Goal: Register for event/course

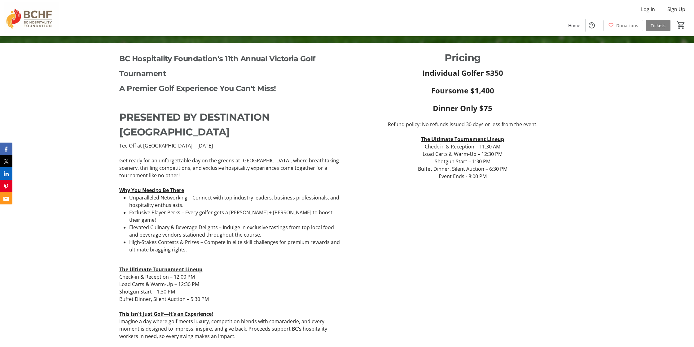
scroll to position [310, 0]
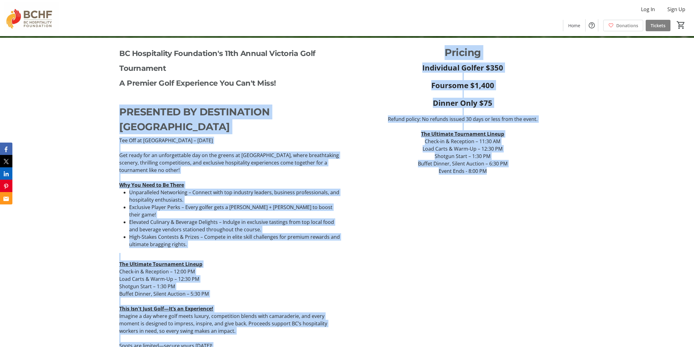
drag, startPoint x: 120, startPoint y: 110, endPoint x: 498, endPoint y: 171, distance: 382.5
click at [498, 171] on div "BC Hospitality Foundation's 11th Annual Victoria Golf Tournament A Premier Golf…" at bounding box center [347, 212] width 462 height 334
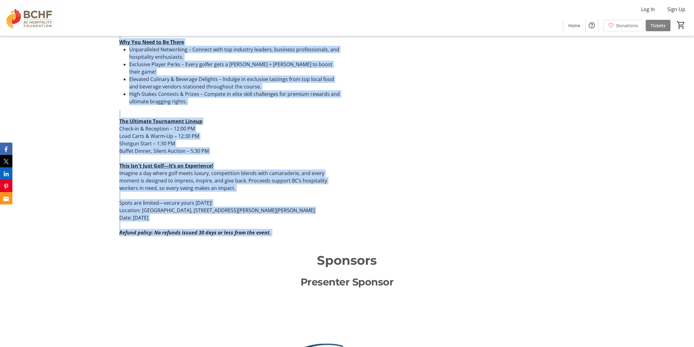
scroll to position [464, 0]
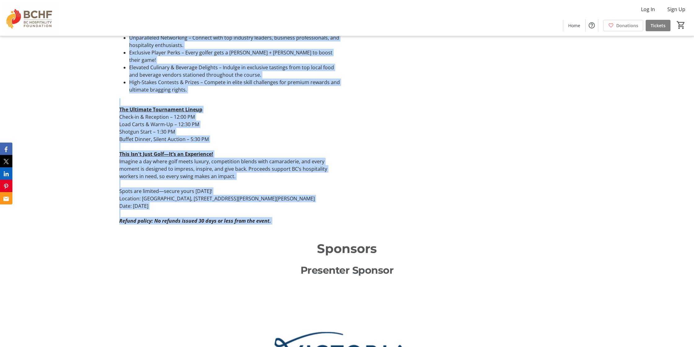
copy div "PRESENTED BY DESTINATION GREATER VICTORIA Tee Off at Olympic View – Wednesday, …"
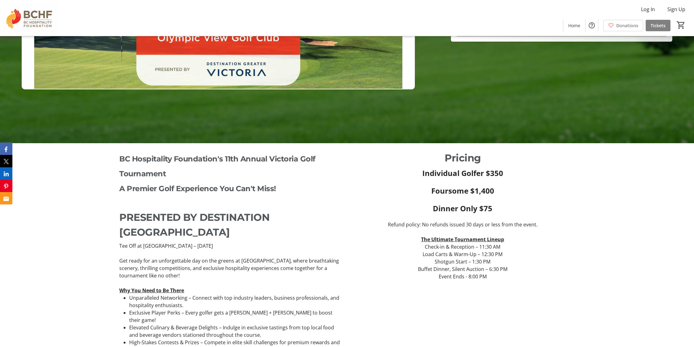
scroll to position [248, 0]
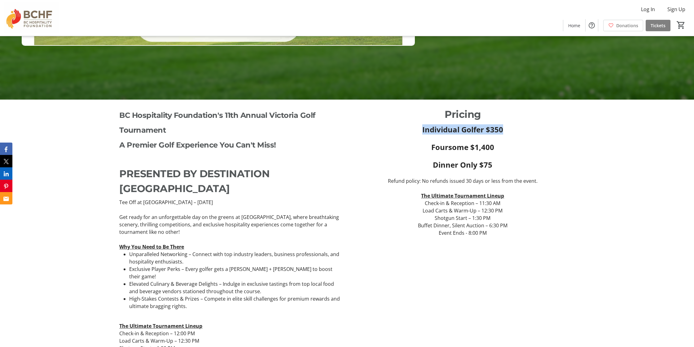
drag, startPoint x: 422, startPoint y: 128, endPoint x: 546, endPoint y: 127, distance: 124.2
click at [546, 127] on p "Individual Golfer $350" at bounding box center [463, 129] width 224 height 10
copy strong "Individual Golfer $350"
click at [81, 189] on div "BC Hospitality Foundation's 11th Annual Victoria Golf Tournament A Premier Golf…" at bounding box center [347, 274] width 694 height 349
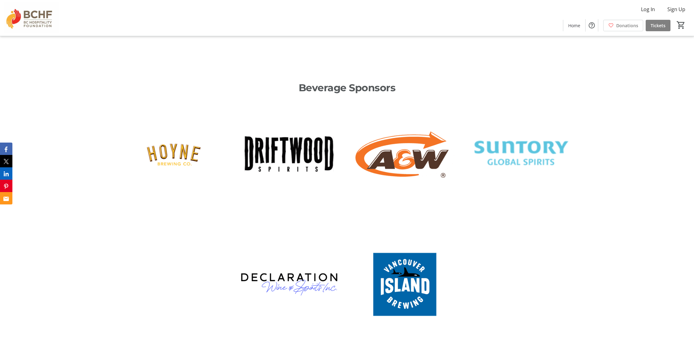
scroll to position [991, 0]
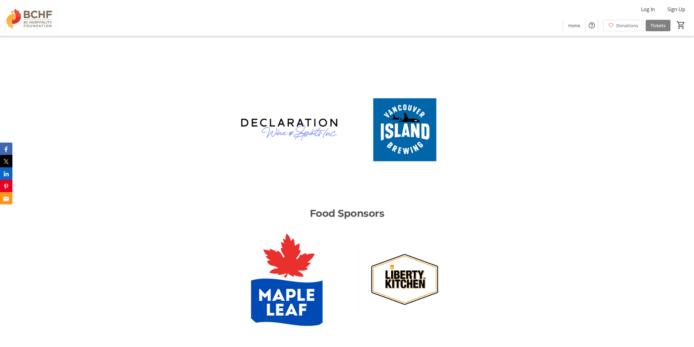
click at [96, 180] on div "Sponsors Presenter Sponsor Beverage Sponsors Food Sponsors Hole Sponsors Silent…" at bounding box center [347, 260] width 694 height 1109
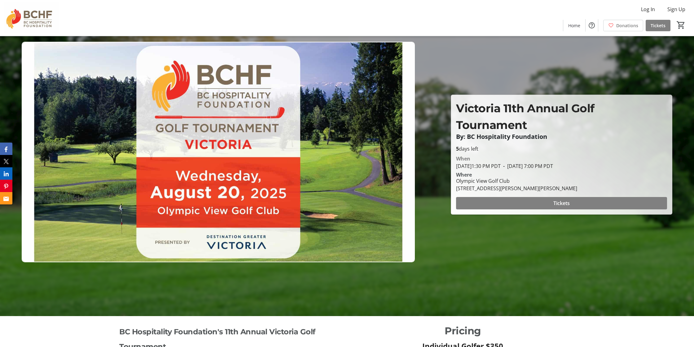
scroll to position [0, 0]
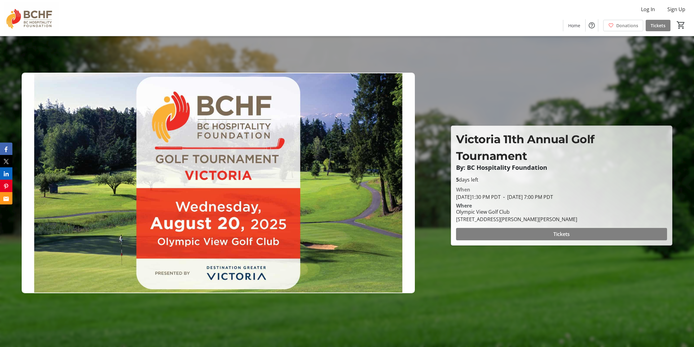
click at [82, 21] on div "Log In Sign Up Home Donations Tickets 0" at bounding box center [347, 18] width 694 height 36
